Goal: Task Accomplishment & Management: Manage account settings

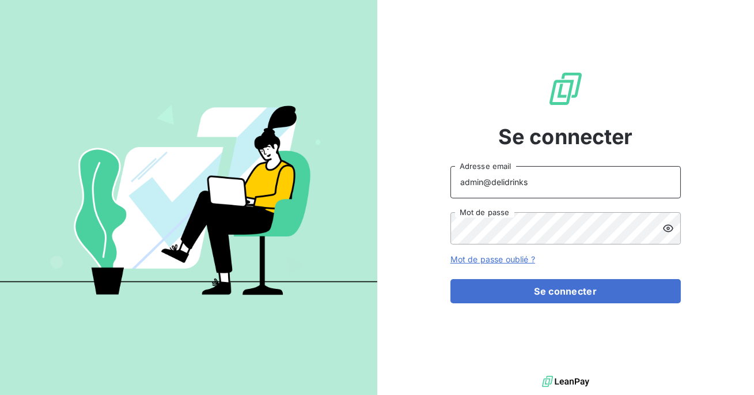
click at [539, 187] on input "admin@delidrinks" at bounding box center [566, 182] width 231 height 32
type input "admin@ttmenvironnement"
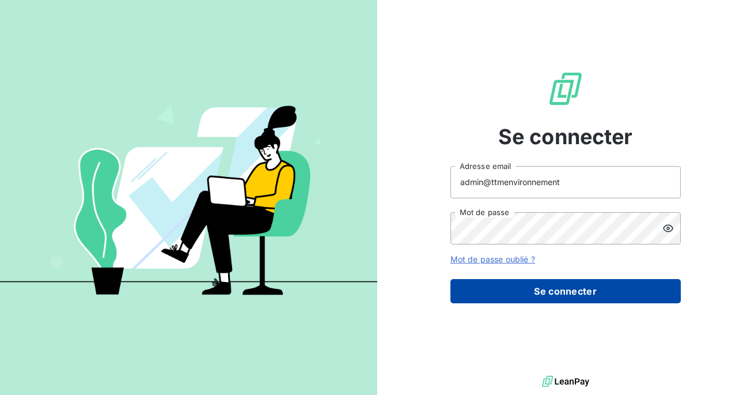
click at [538, 285] on button "Se connecter" at bounding box center [566, 291] width 231 height 24
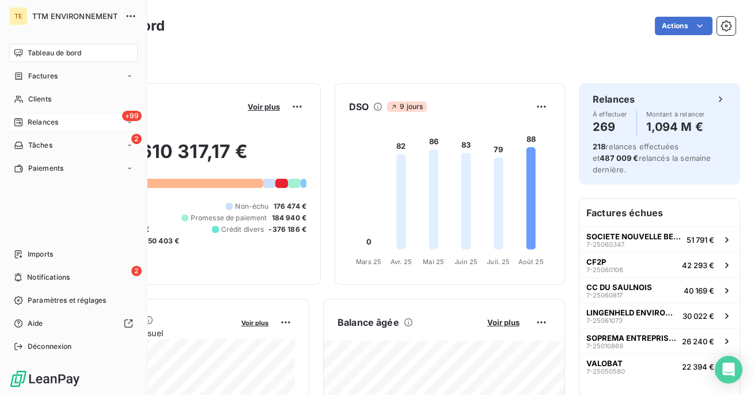
click at [22, 127] on div "+99 Relances" at bounding box center [73, 122] width 129 height 18
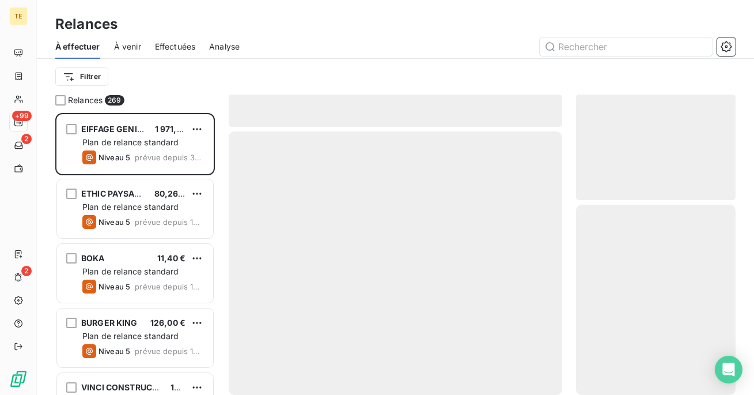
scroll to position [282, 160]
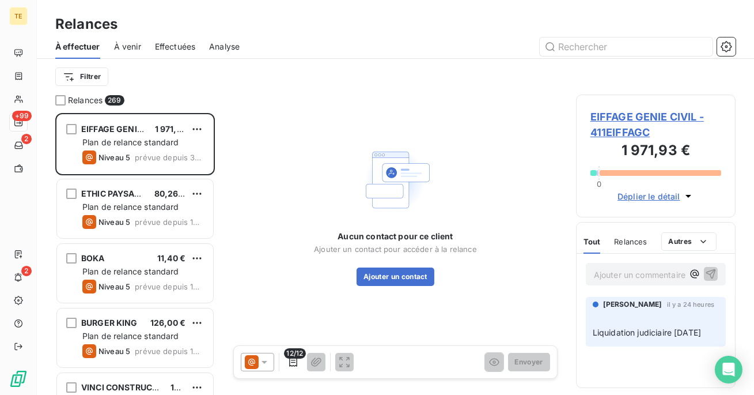
click at [173, 51] on span "Effectuées" at bounding box center [175, 47] width 41 height 12
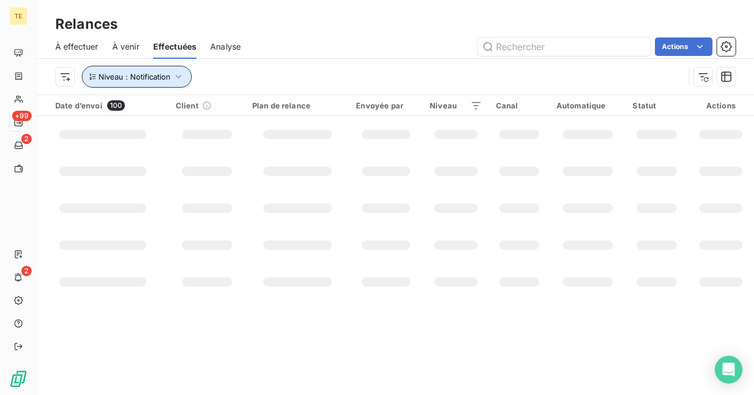
click at [172, 74] on button "Niveau : Notification" at bounding box center [137, 77] width 110 height 22
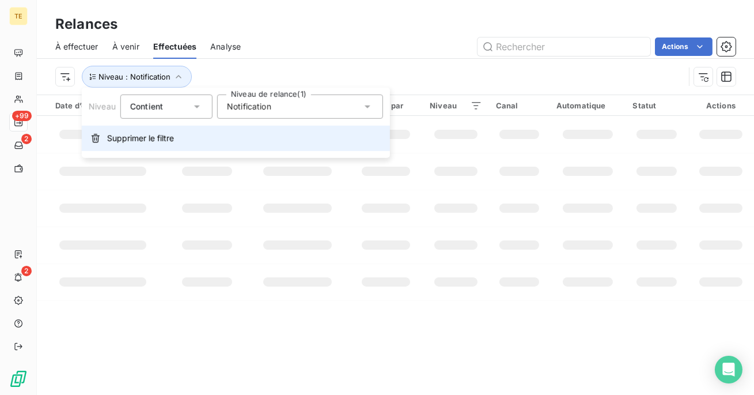
click at [159, 140] on span "Supprimer le filtre" at bounding box center [140, 139] width 67 height 12
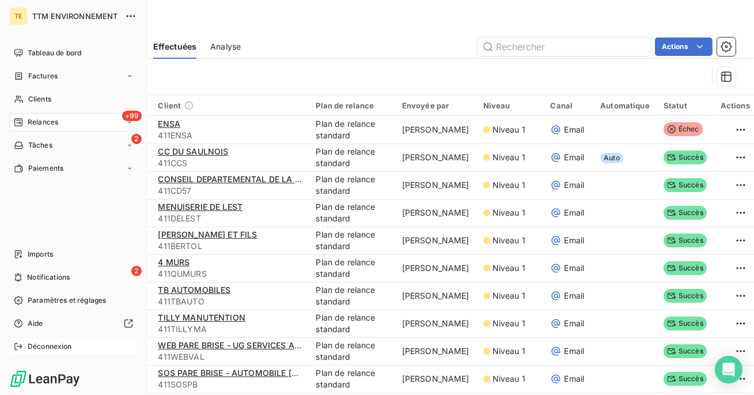
click at [32, 341] on span "Déconnexion" at bounding box center [50, 346] width 44 height 10
